Goal: Task Accomplishment & Management: Use online tool/utility

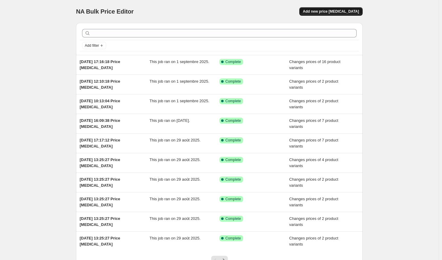
click at [340, 12] on span "Add new price [MEDICAL_DATA]" at bounding box center [331, 11] width 56 height 5
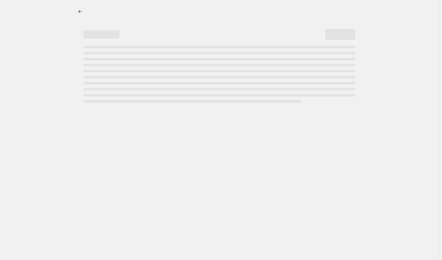
select select "percentage"
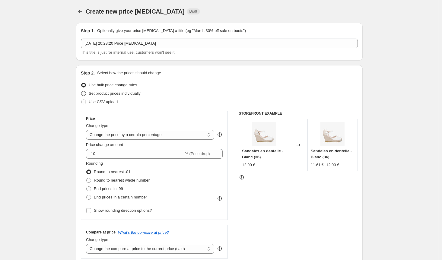
click at [97, 94] on span "Set product prices individually" at bounding box center [115, 93] width 52 height 5
click at [82, 91] on input "Set product prices individually" at bounding box center [81, 91] width 0 height 0
radio input "true"
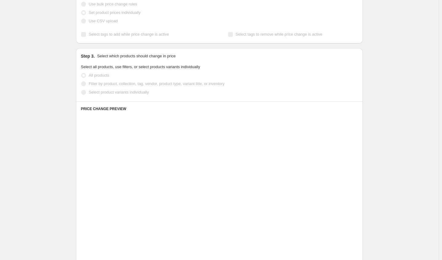
scroll to position [121, 0]
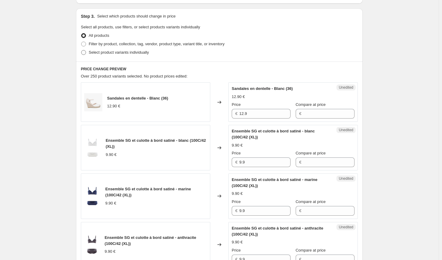
click at [86, 51] on span at bounding box center [83, 52] width 5 height 5
click at [82, 50] on input "Select product variants individually" at bounding box center [81, 50] width 0 height 0
radio input "true"
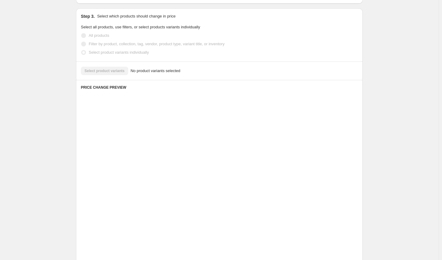
scroll to position [90, 0]
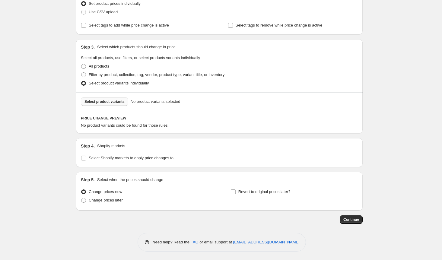
click at [104, 104] on span "Select product variants" at bounding box center [105, 101] width 40 height 5
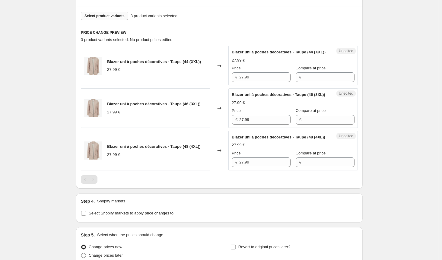
scroll to position [241, 0]
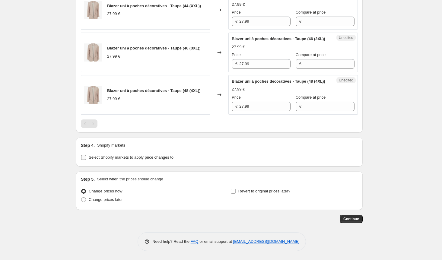
click at [84, 160] on input "Select Shopify markets to apply price changes to" at bounding box center [83, 157] width 5 height 5
checkbox input "true"
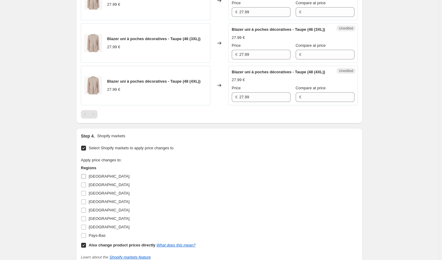
click at [86, 179] on input "[GEOGRAPHIC_DATA]" at bounding box center [83, 176] width 5 height 5
checkbox input "true"
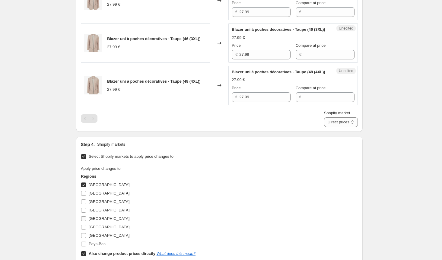
scroll to position [301, 0]
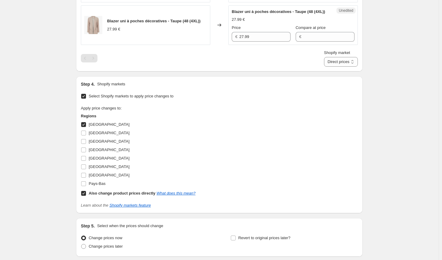
click at [86, 196] on input "Also change product prices directly What does this mean?" at bounding box center [83, 193] width 5 height 5
checkbox input "false"
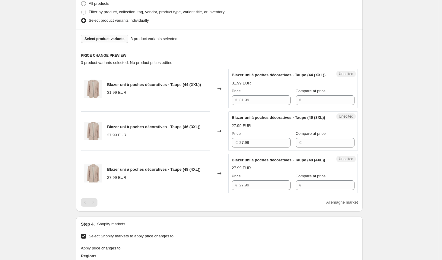
scroll to position [150, 0]
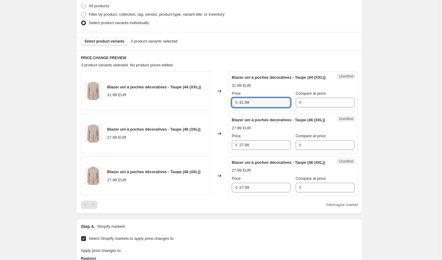
drag, startPoint x: 255, startPoint y: 107, endPoint x: 220, endPoint y: 107, distance: 35.6
click at [220, 107] on div "Blazer uni à poches décoratives - Taupe (44 (XXL)) 31.99 EUR Changed to Unedite…" at bounding box center [219, 91] width 277 height 40
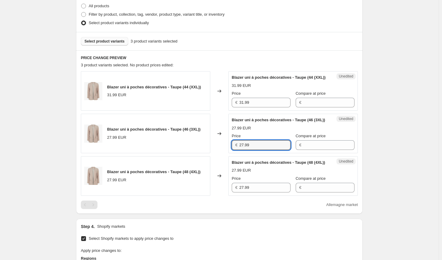
drag, startPoint x: 255, startPoint y: 157, endPoint x: 232, endPoint y: 158, distance: 23.0
click at [232, 153] on div "Unedited Blazer uni à poches décoratives - Taupe (46 (3XL)) 27.99 EUR Price € 2…" at bounding box center [294, 134] width 130 height 40
paste input "31"
type input "31.99"
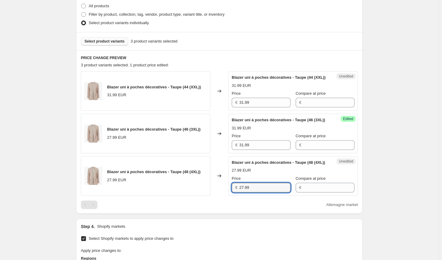
drag, startPoint x: 250, startPoint y: 206, endPoint x: 239, endPoint y: 209, distance: 11.2
click at [227, 196] on div "Blazer uni à poches décoratives - Taupe (48 (4XL)) 27.99 EUR Changed to Unedite…" at bounding box center [219, 176] width 277 height 40
paste input "31"
type input "31.99"
click at [385, 199] on div "Create new price [MEDICAL_DATA]. This page is ready Create new price [MEDICAL_D…" at bounding box center [219, 150] width 439 height 600
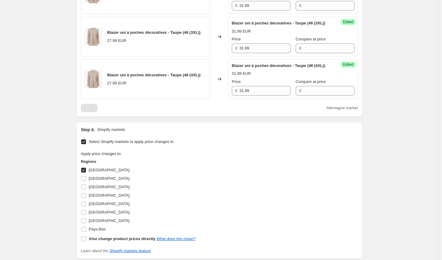
scroll to position [271, 0]
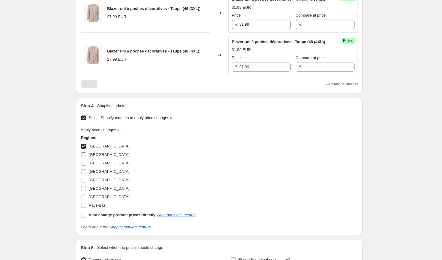
click at [86, 158] on span at bounding box center [83, 154] width 5 height 5
click at [86, 157] on input "[GEOGRAPHIC_DATA]" at bounding box center [83, 154] width 5 height 5
checkbox input "true"
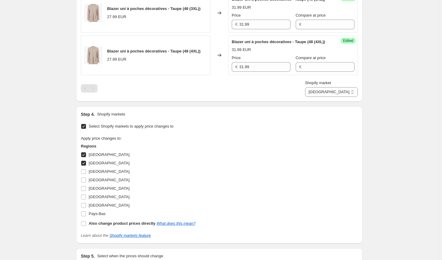
click at [86, 157] on input "[GEOGRAPHIC_DATA]" at bounding box center [83, 154] width 5 height 5
checkbox input "false"
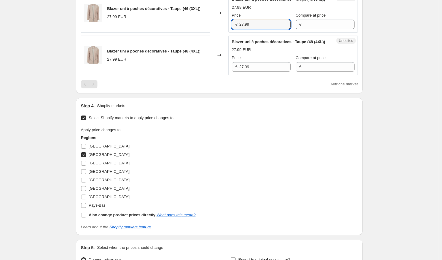
click at [221, 33] on div "Blazer uni à poches décoratives - Taupe (46 (3XL)) 27.99 EUR Changed to Unedite…" at bounding box center [219, 13] width 277 height 40
paste input "31"
type input "31.99"
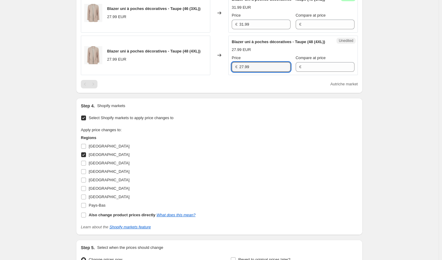
drag, startPoint x: 256, startPoint y: 86, endPoint x: 232, endPoint y: 85, distance: 23.5
click at [232, 75] on div "Unedited Blazer uni à poches décoratives - Taupe (48 (4XL)) 27.99 EUR Price € 2…" at bounding box center [294, 56] width 130 height 40
paste input "31"
type input "31.99"
click at [390, 133] on div "Create new price [MEDICAL_DATA]. This page is ready Create new price [MEDICAL_D…" at bounding box center [219, 29] width 439 height 600
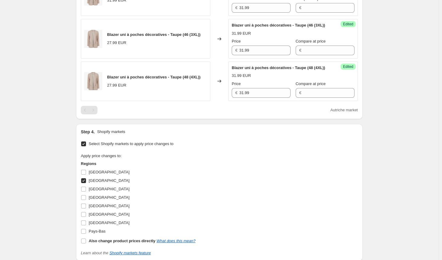
scroll to position [301, 0]
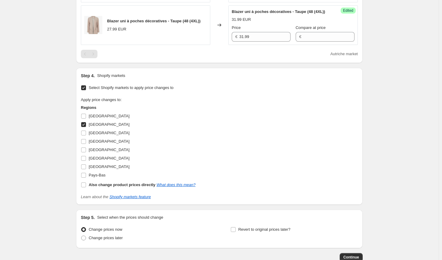
click at [86, 127] on input "[GEOGRAPHIC_DATA]" at bounding box center [83, 124] width 5 height 5
checkbox input "false"
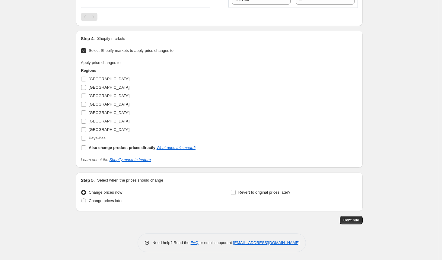
scroll to position [356, 0]
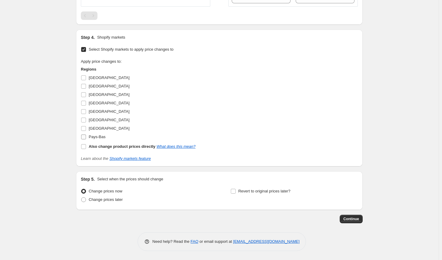
click at [84, 138] on input "Pays-Bas" at bounding box center [83, 137] width 5 height 5
checkbox input "true"
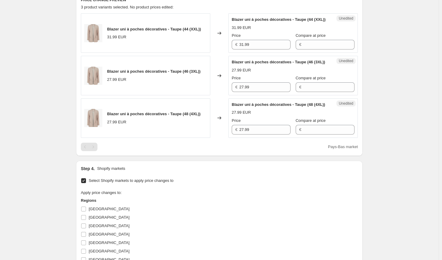
scroll to position [205, 0]
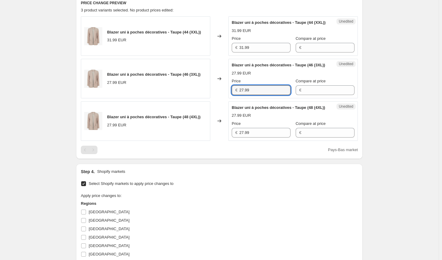
drag, startPoint x: 225, startPoint y: 101, endPoint x: 209, endPoint y: 103, distance: 16.0
click at [209, 98] on div "Blazer uni à poches décoratives - Taupe (46 (3XL)) 27.99 EUR Changed to Unedite…" at bounding box center [219, 79] width 277 height 40
paste input "31"
type input "31.99"
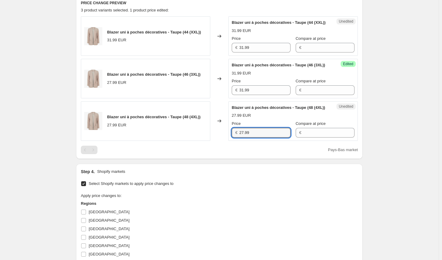
drag, startPoint x: 254, startPoint y: 150, endPoint x: 273, endPoint y: 161, distance: 21.9
click at [229, 141] on div "Blazer uni à poches décoratives - Taupe (48 (4XL)) 27.99 EUR Changed to Unedite…" at bounding box center [219, 121] width 277 height 40
paste input "31"
type input "31.99"
click at [437, 163] on div "Create new price [MEDICAL_DATA]. This page is ready Create new price [MEDICAL_D…" at bounding box center [219, 95] width 439 height 600
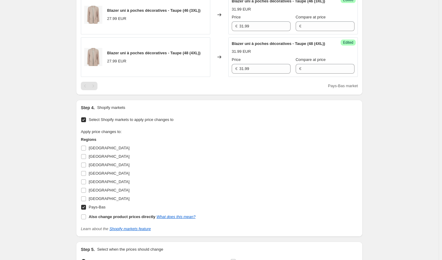
scroll to position [296, 0]
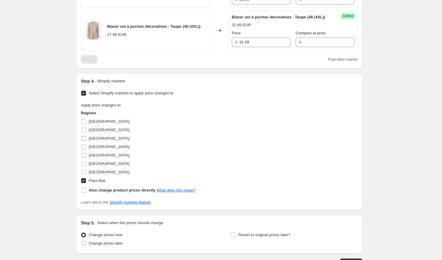
click at [86, 141] on input "[GEOGRAPHIC_DATA]" at bounding box center [83, 138] width 5 height 5
checkbox input "true"
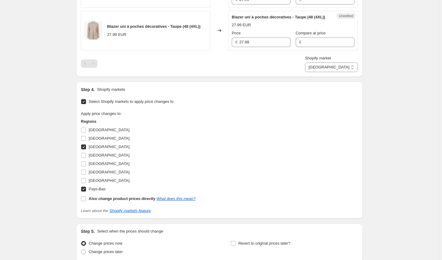
click at [83, 192] on input "Pays-Bas" at bounding box center [83, 189] width 5 height 5
checkbox input "false"
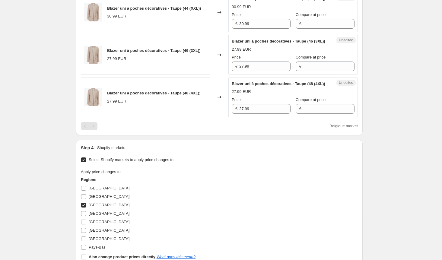
scroll to position [175, 0]
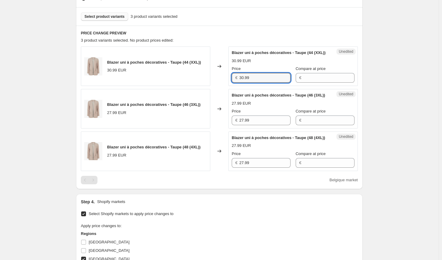
drag, startPoint x: 256, startPoint y: 81, endPoint x: 206, endPoint y: 83, distance: 50.5
click at [206, 83] on div "Blazer uni à poches décoratives - Taupe (44 (XXL)) 30.99 EUR Changed to Unedite…" at bounding box center [219, 66] width 277 height 40
click at [222, 129] on div "Blazer uni à poches décoratives - Taupe (46 (3XL)) 27.99 EUR Changed to Unedite…" at bounding box center [219, 109] width 277 height 40
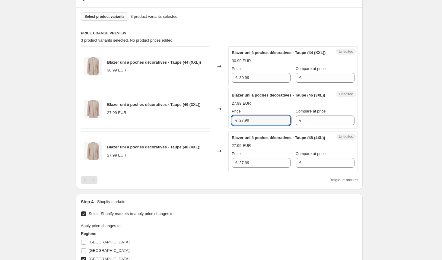
paste input "30"
type input "30.99"
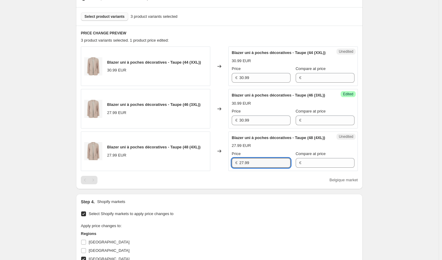
drag, startPoint x: 234, startPoint y: 176, endPoint x: 231, endPoint y: 176, distance: 3.0
click at [232, 171] on div "Unedited Blazer uni à poches décoratives - Taupe (48 (4XL)) 27.99 EUR Price € 2…" at bounding box center [294, 152] width 130 height 40
paste input "30"
type input "30.99"
click at [419, 181] on div "Create new price [MEDICAL_DATA]. This page is ready Create new price [MEDICAL_D…" at bounding box center [219, 125] width 439 height 600
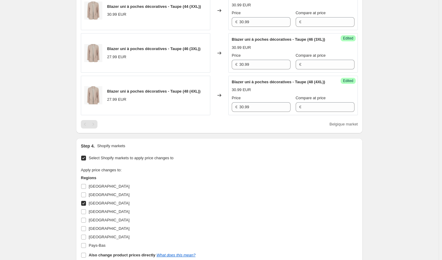
scroll to position [266, 0]
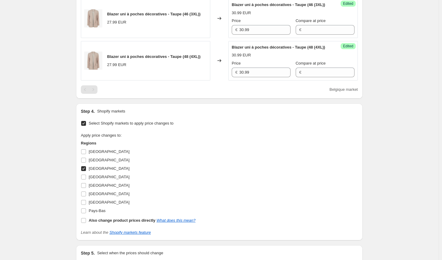
click at [86, 171] on input "[GEOGRAPHIC_DATA]" at bounding box center [83, 168] width 5 height 5
checkbox input "false"
click at [81, 213] on div "Step 4. Shopify markets Select Shopify markets to apply price changes to Apply …" at bounding box center [219, 172] width 287 height 137
click at [86, 197] on input "[GEOGRAPHIC_DATA]" at bounding box center [83, 194] width 5 height 5
checkbox input "true"
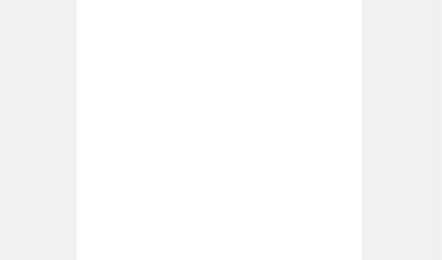
scroll to position [205, 0]
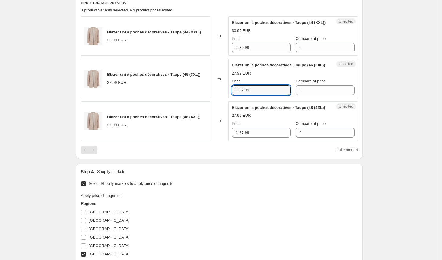
drag, startPoint x: 245, startPoint y: 99, endPoint x: 220, endPoint y: 96, distance: 25.2
click at [220, 96] on div "Blazer uni à poches décoratives - Taupe (46 (3XL)) 27.99 EUR Changed to Unedite…" at bounding box center [219, 79] width 277 height 40
paste input "30"
type input "30.99"
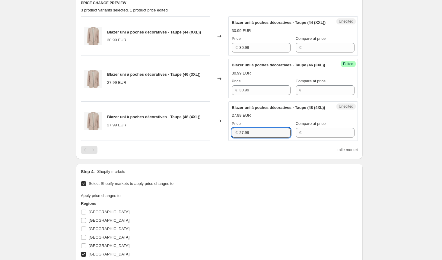
drag, startPoint x: 240, startPoint y: 153, endPoint x: 248, endPoint y: 155, distance: 8.6
click at [239, 138] on div "€ 27.99" at bounding box center [261, 133] width 59 height 10
paste input "30"
type input "30.99"
click at [389, 173] on div "Create new price [MEDICAL_DATA]. This page is ready Create new price [MEDICAL_D…" at bounding box center [219, 95] width 439 height 600
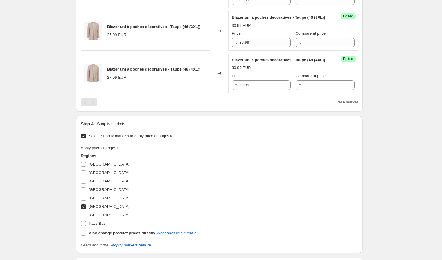
scroll to position [296, 0]
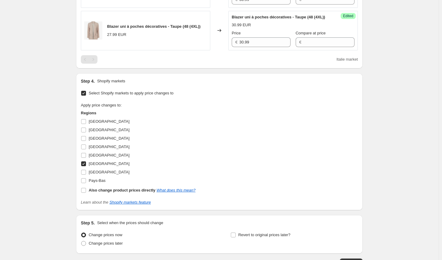
click at [86, 166] on input "[GEOGRAPHIC_DATA]" at bounding box center [83, 164] width 5 height 5
checkbox input "false"
click at [86, 175] on input "[GEOGRAPHIC_DATA]" at bounding box center [83, 172] width 5 height 5
checkbox input "true"
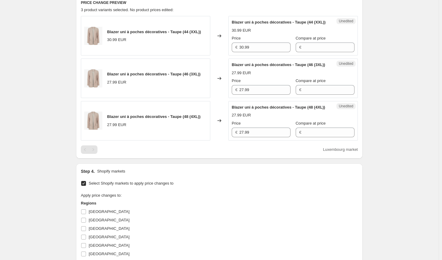
scroll to position [205, 0]
drag, startPoint x: 256, startPoint y: 103, endPoint x: 206, endPoint y: 102, distance: 50.7
click at [206, 98] on div "Blazer uni à poches décoratives - Taupe (46 (3XL)) 27.99 EUR Changed to Unedite…" at bounding box center [219, 79] width 277 height 40
paste input "30"
type input "30.99"
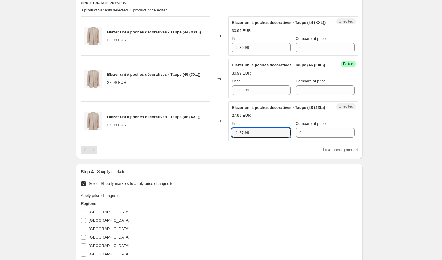
drag, startPoint x: 234, startPoint y: 149, endPoint x: 227, endPoint y: 148, distance: 7.0
click at [228, 141] on div "Blazer uni à poches décoratives - Taupe (48 (4XL)) 27.99 EUR Changed to Unedite…" at bounding box center [219, 121] width 277 height 40
paste input "30"
type input "30.99"
click at [412, 163] on div "Create new price [MEDICAL_DATA]. This page is ready Create new price [MEDICAL_D…" at bounding box center [219, 95] width 439 height 600
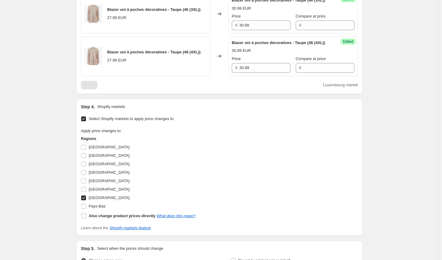
scroll to position [356, 0]
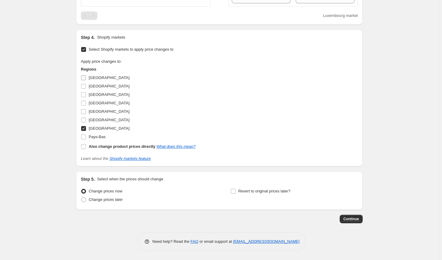
click at [86, 80] on input "[GEOGRAPHIC_DATA]" at bounding box center [83, 77] width 5 height 5
checkbox input "true"
click at [86, 89] on input "[GEOGRAPHIC_DATA]" at bounding box center [83, 86] width 5 height 5
checkbox input "true"
click at [84, 106] on input "[GEOGRAPHIC_DATA]" at bounding box center [83, 103] width 5 height 5
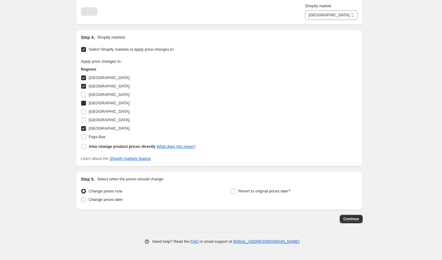
checkbox input "true"
click at [85, 97] on input "[GEOGRAPHIC_DATA]" at bounding box center [83, 94] width 5 height 5
checkbox input "true"
click at [85, 106] on input "[GEOGRAPHIC_DATA]" at bounding box center [83, 103] width 5 height 5
checkbox input "false"
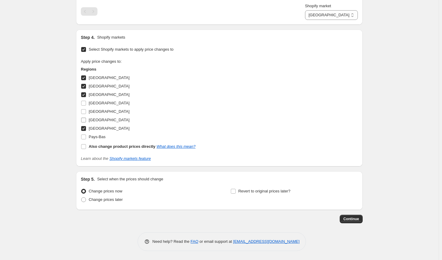
click at [86, 123] on input "[GEOGRAPHIC_DATA]" at bounding box center [83, 120] width 5 height 5
checkbox input "true"
click at [86, 139] on input "Pays-Bas" at bounding box center [83, 137] width 5 height 5
checkbox input "true"
click at [354, 222] on span "Continue" at bounding box center [352, 219] width 16 height 5
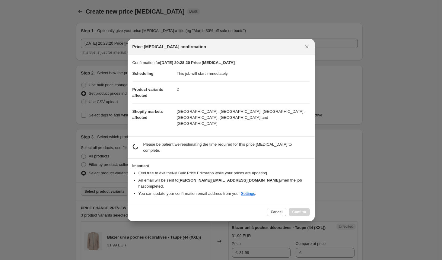
scroll to position [0, 0]
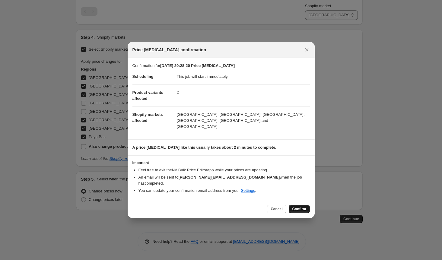
click at [298, 207] on span "Confirm" at bounding box center [300, 209] width 14 height 5
